Goal: Navigation & Orientation: Find specific page/section

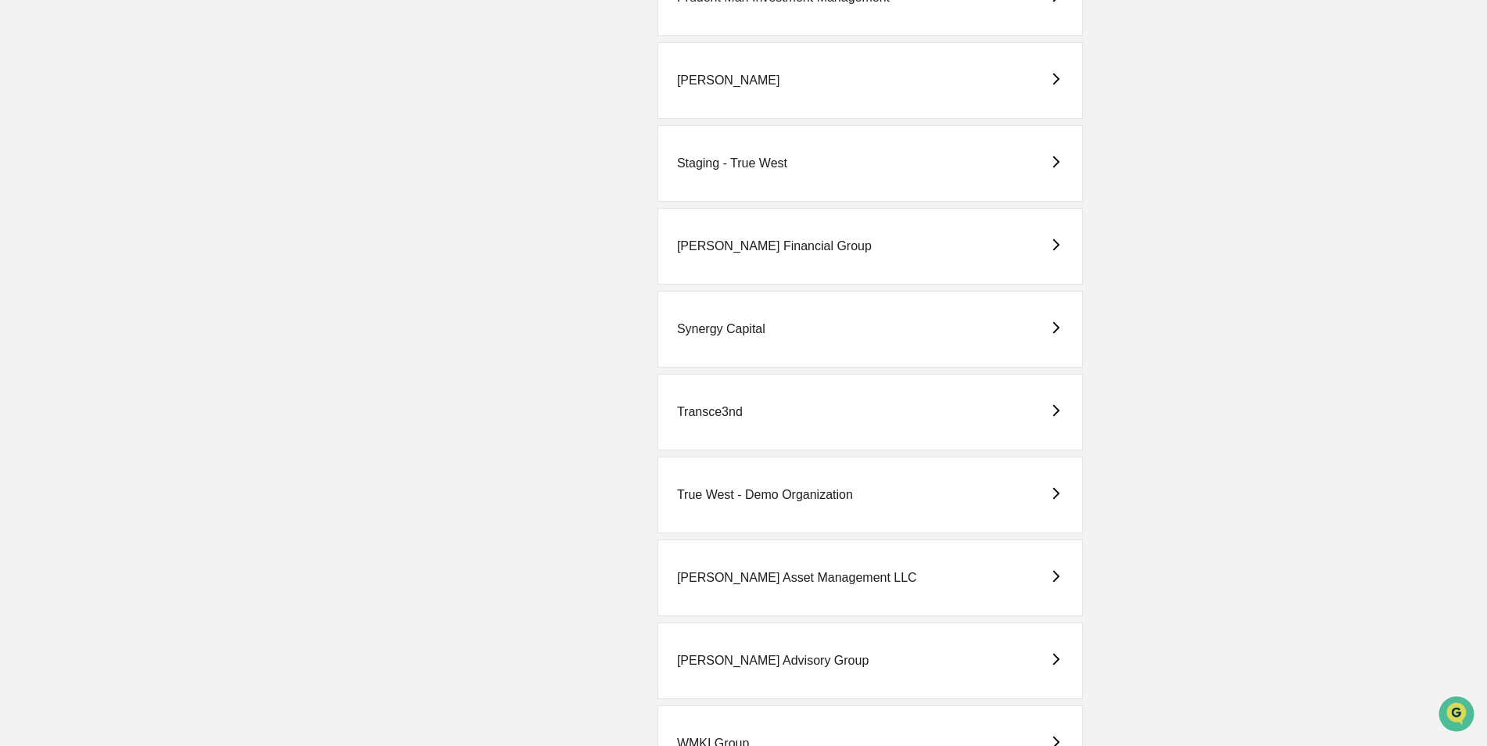
click at [713, 172] on div "Staging - True West" at bounding box center [870, 163] width 425 height 77
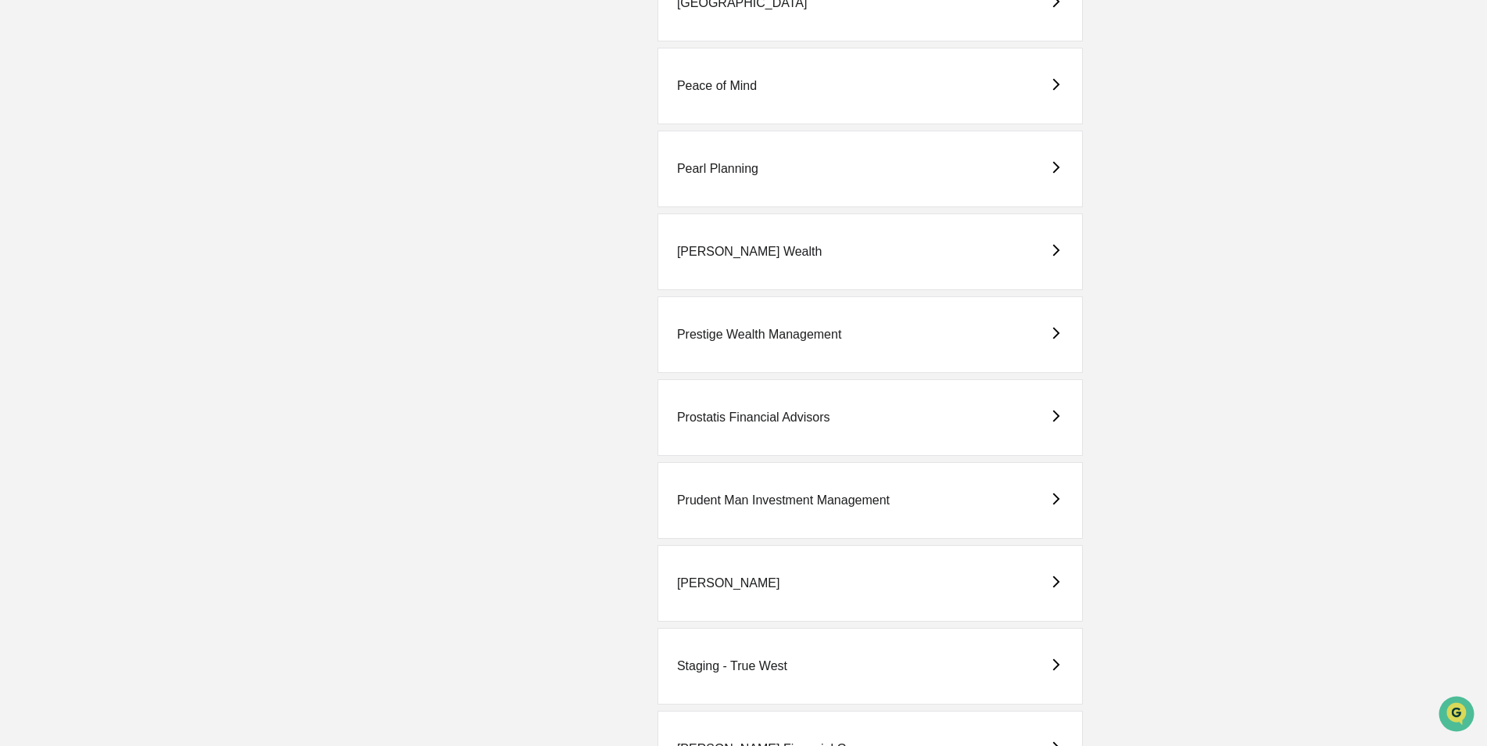
scroll to position [3485, 0]
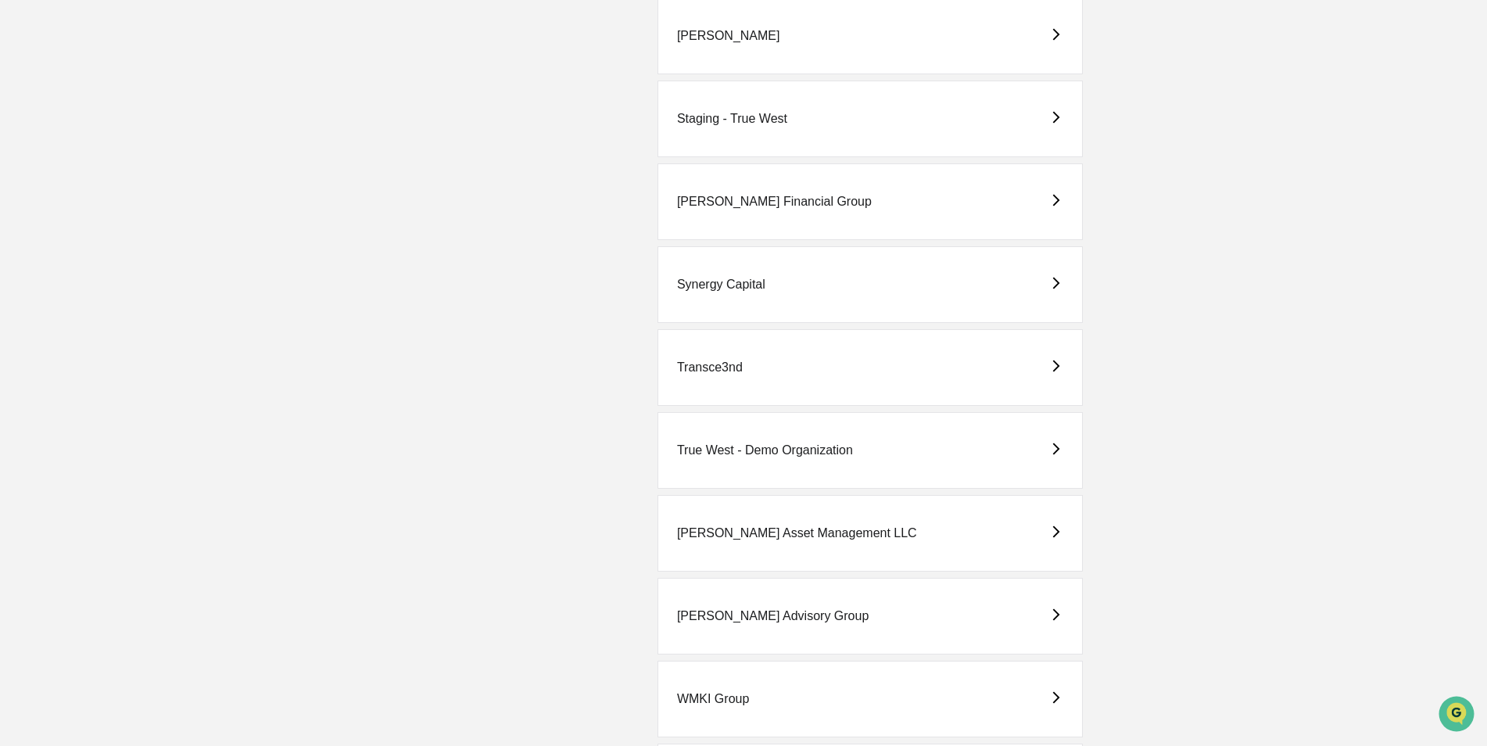
click at [724, 448] on div "True West - Demo Organization" at bounding box center [765, 450] width 176 height 14
